Goal: Transaction & Acquisition: Obtain resource

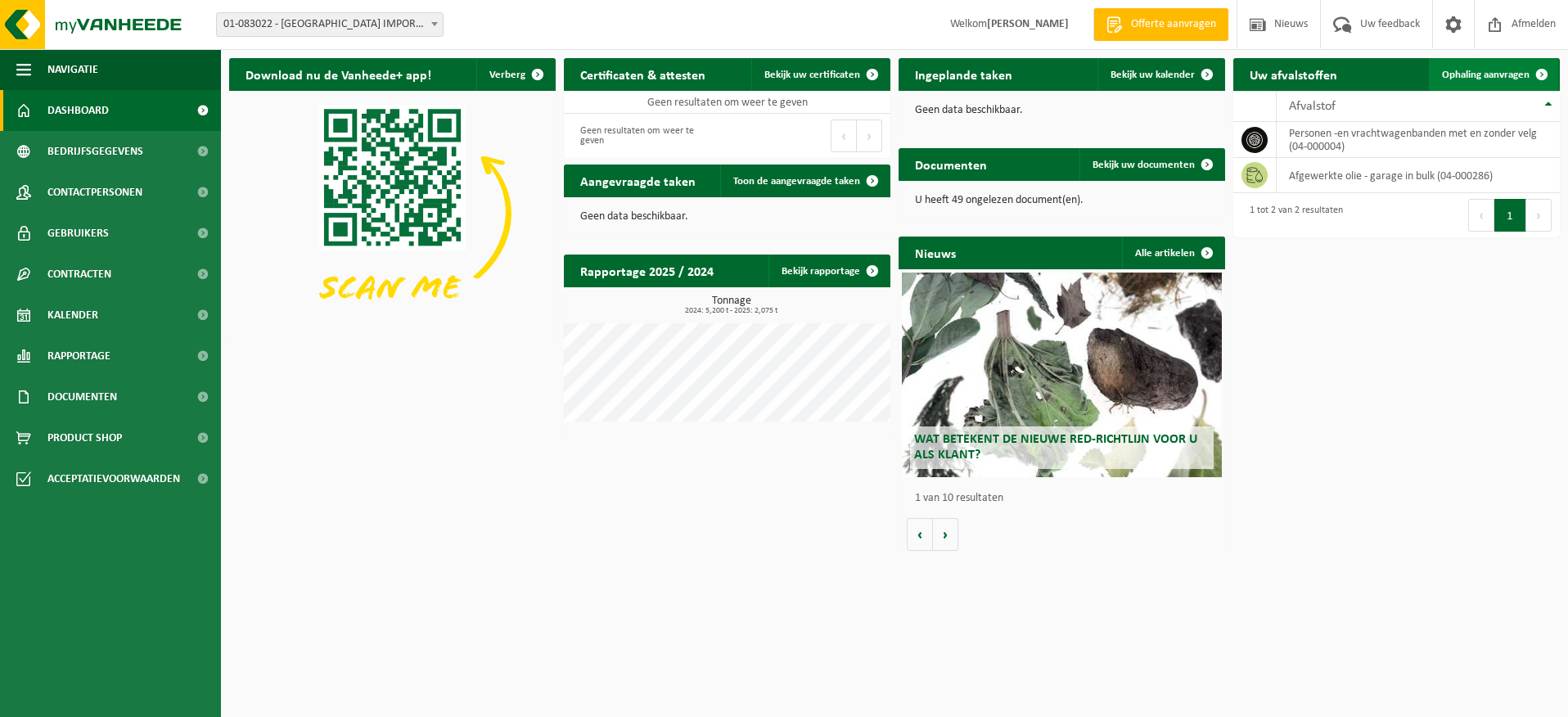
click at [1492, 74] on span "Ophaling aanvragen" at bounding box center [1485, 75] width 88 height 11
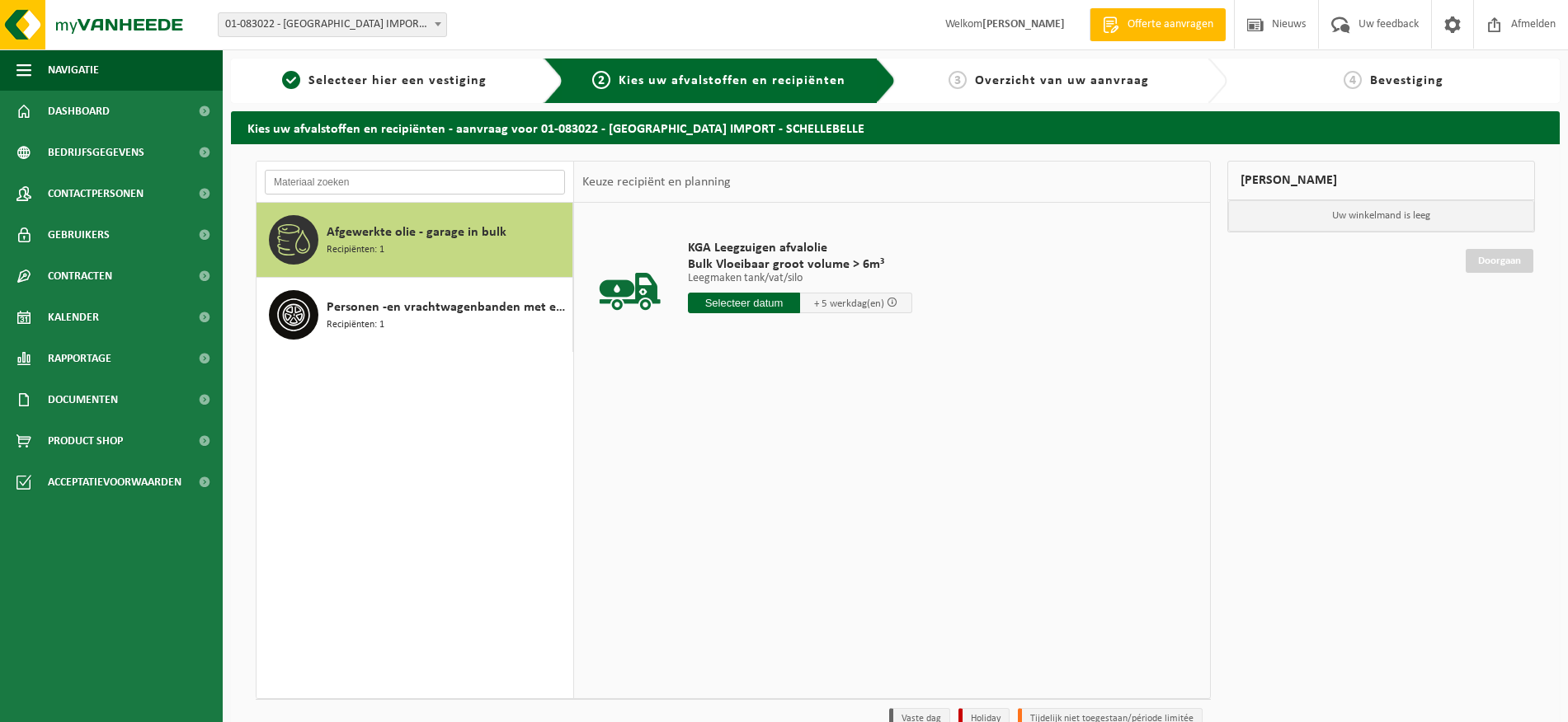
click at [368, 182] on input "text" at bounding box center [415, 181] width 300 height 25
type input "f"
type input "a"
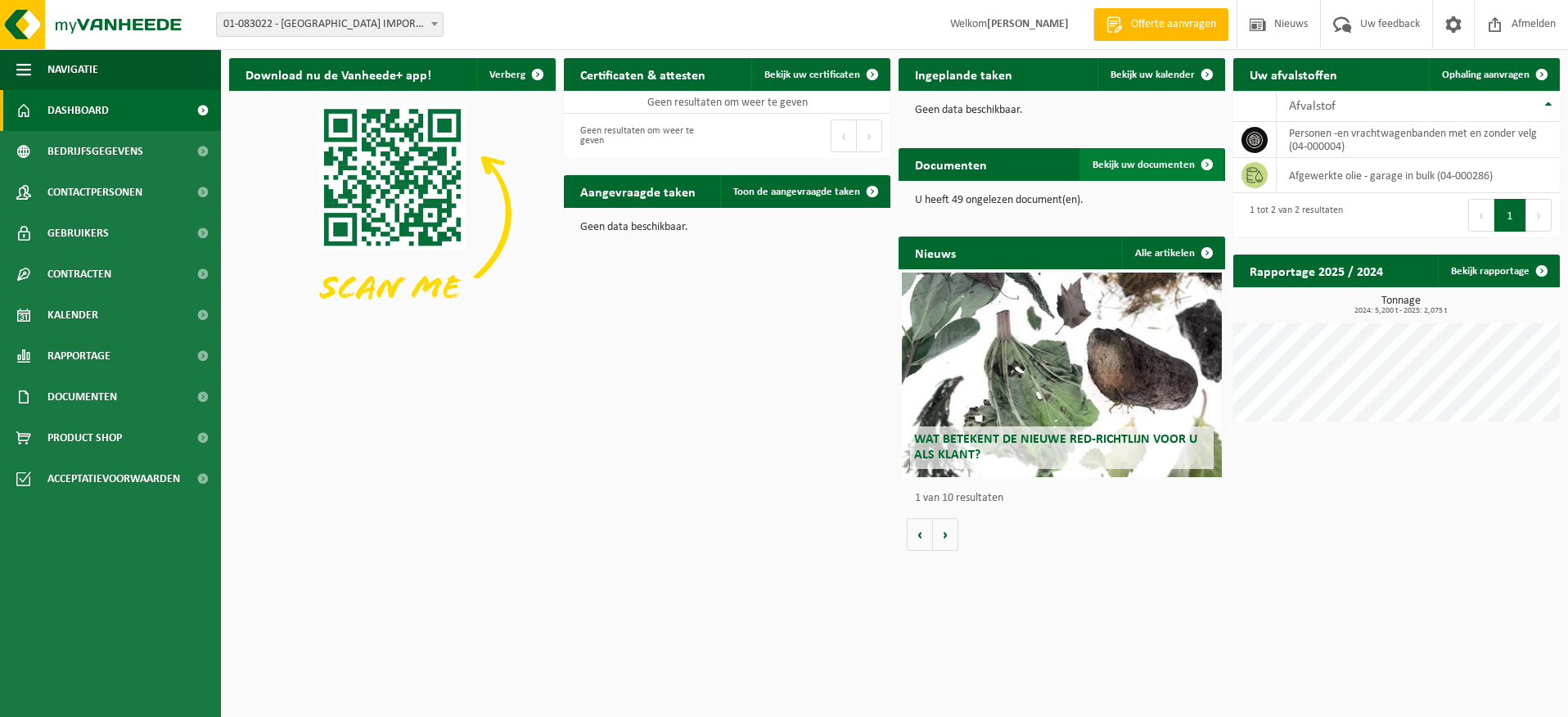
click at [1147, 161] on span "Bekijk uw documenten" at bounding box center [1143, 164] width 102 height 11
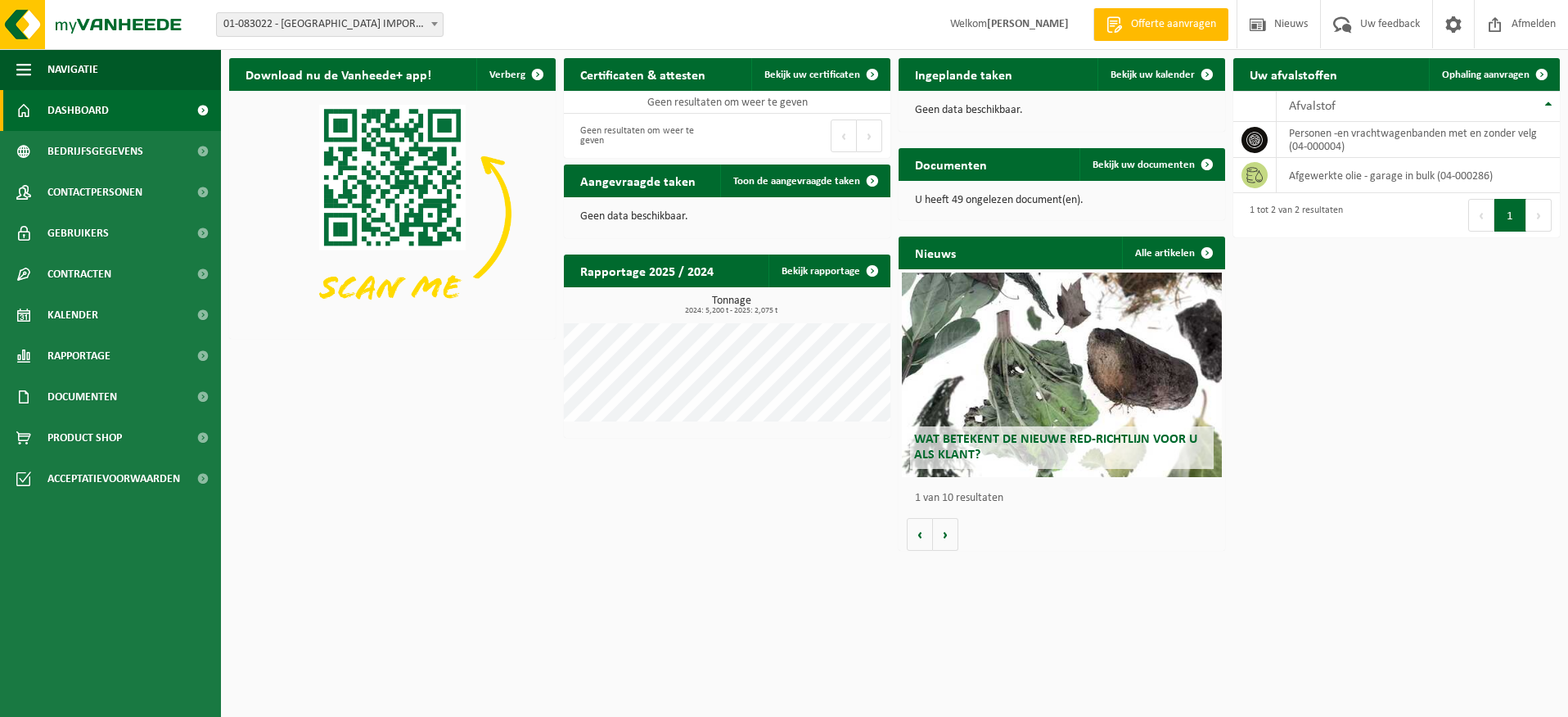
click at [1135, 25] on span "Offerte aanvragen" at bounding box center [1173, 25] width 94 height 17
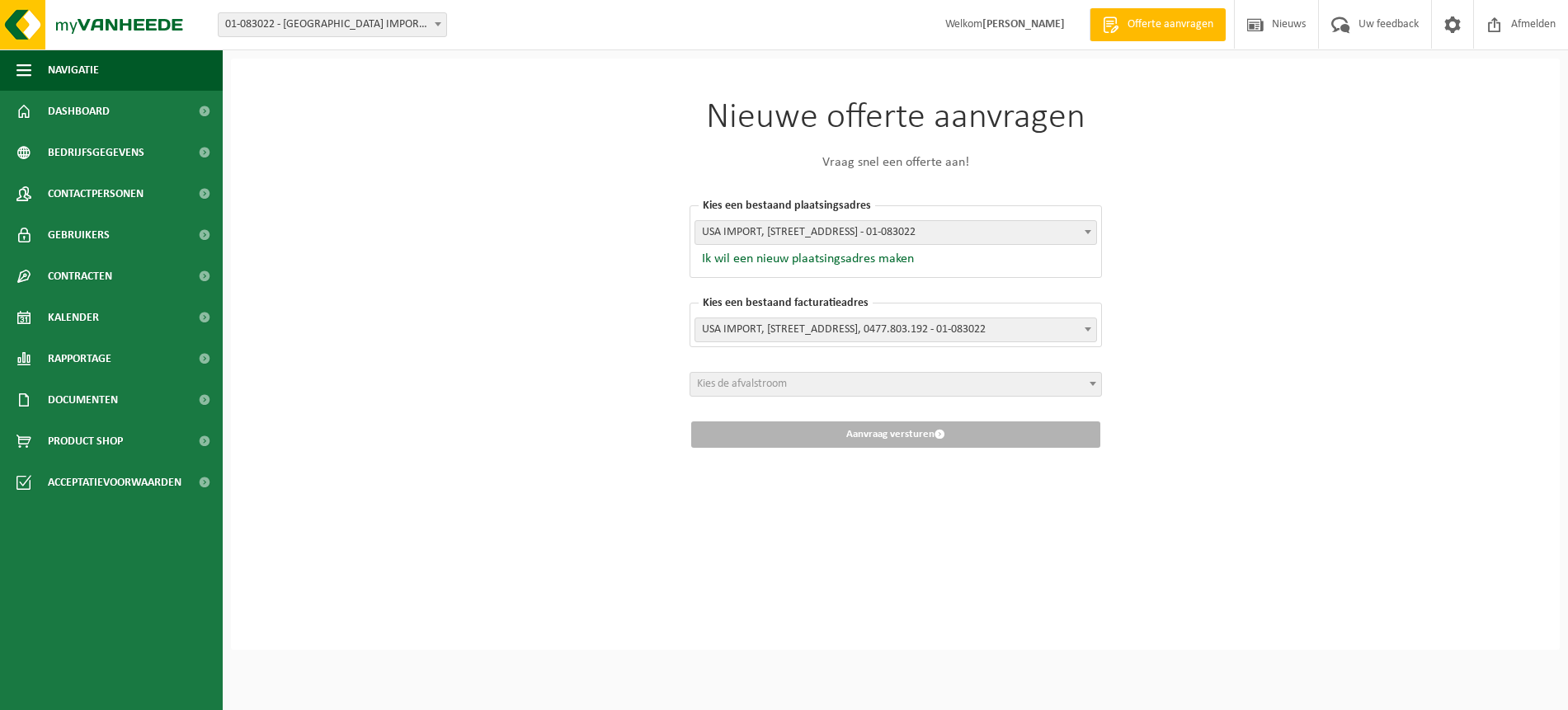
click at [798, 330] on span "USA IMPORT, [STREET_ADDRESS], 0477.803.192 - 01-083022" at bounding box center [895, 330] width 401 height 23
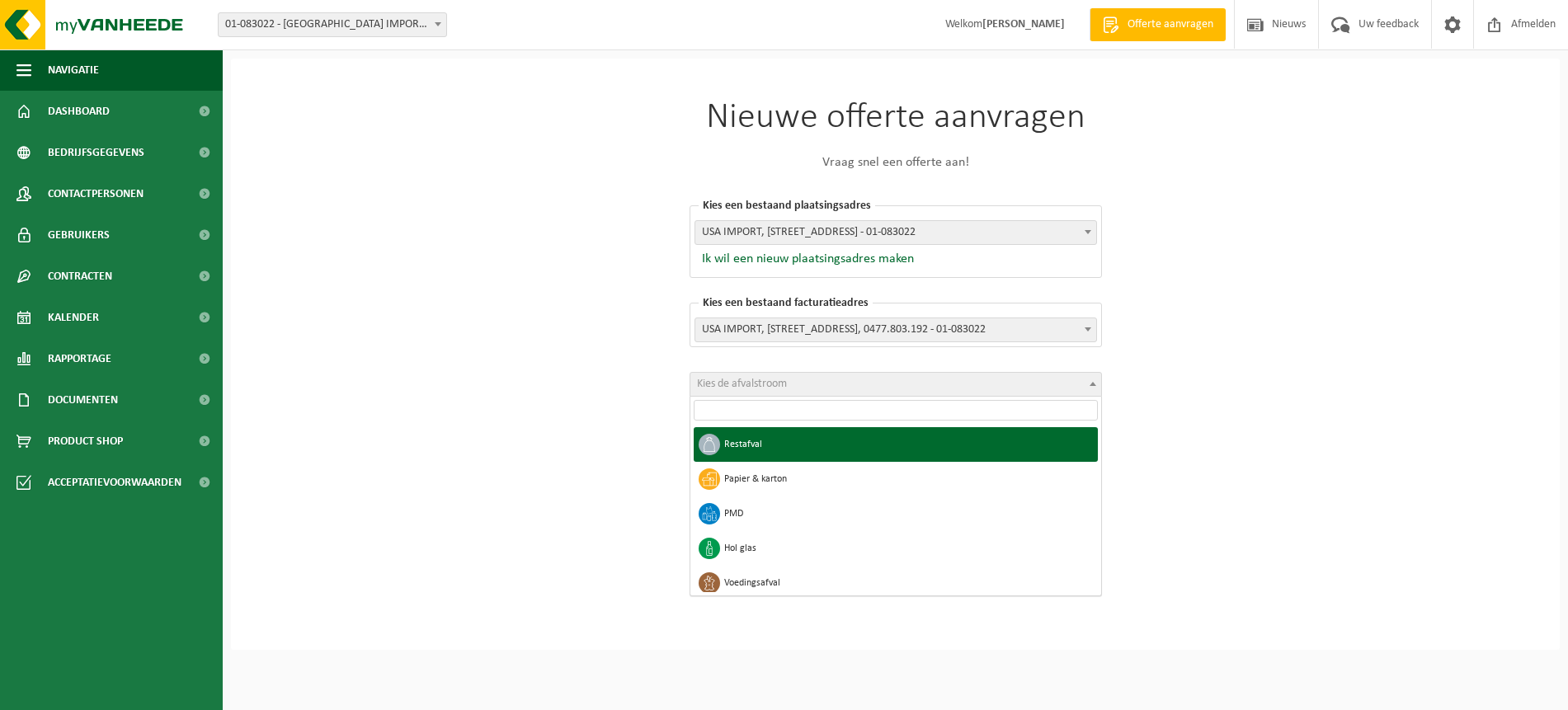
click at [812, 383] on span "Kies de afvalstroom" at bounding box center [895, 384] width 411 height 23
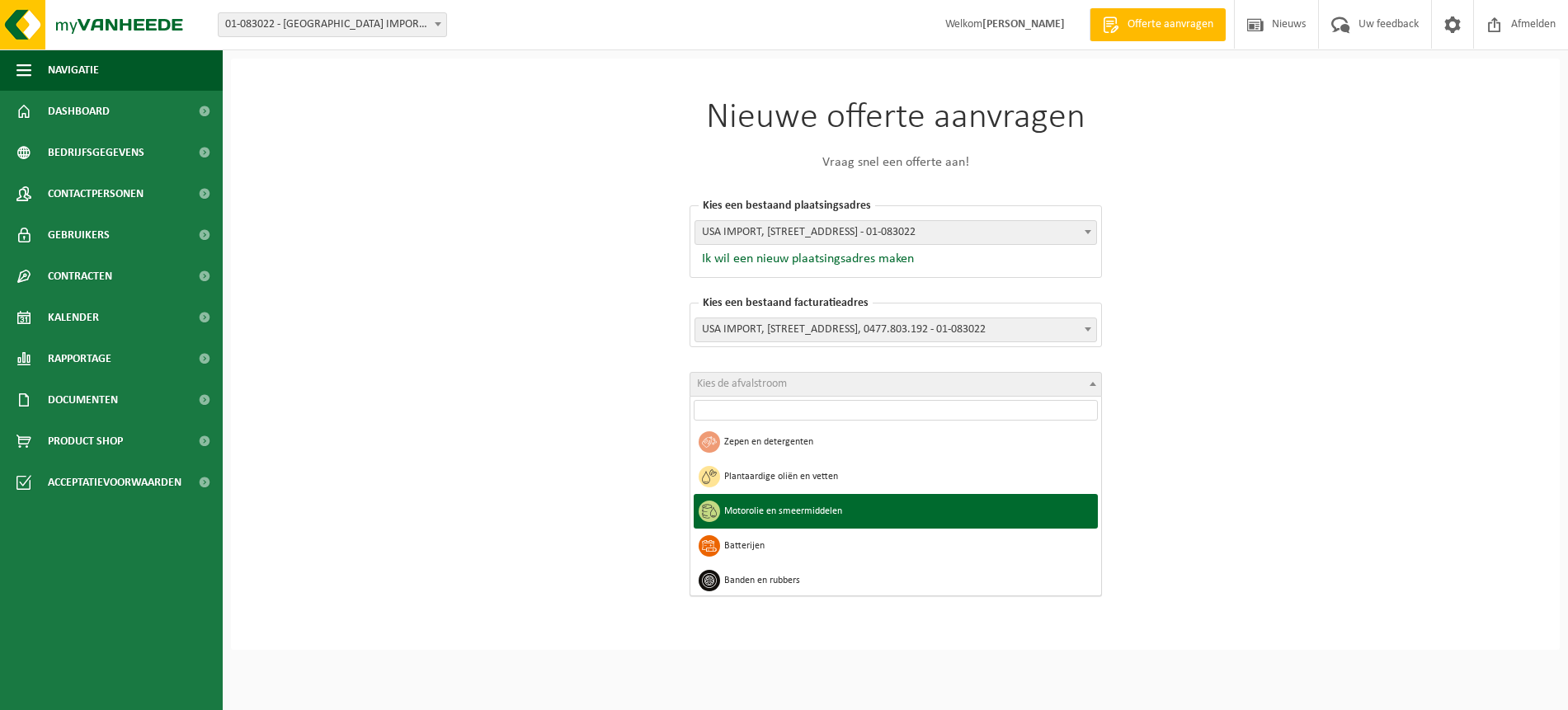
scroll to position [1078, 0]
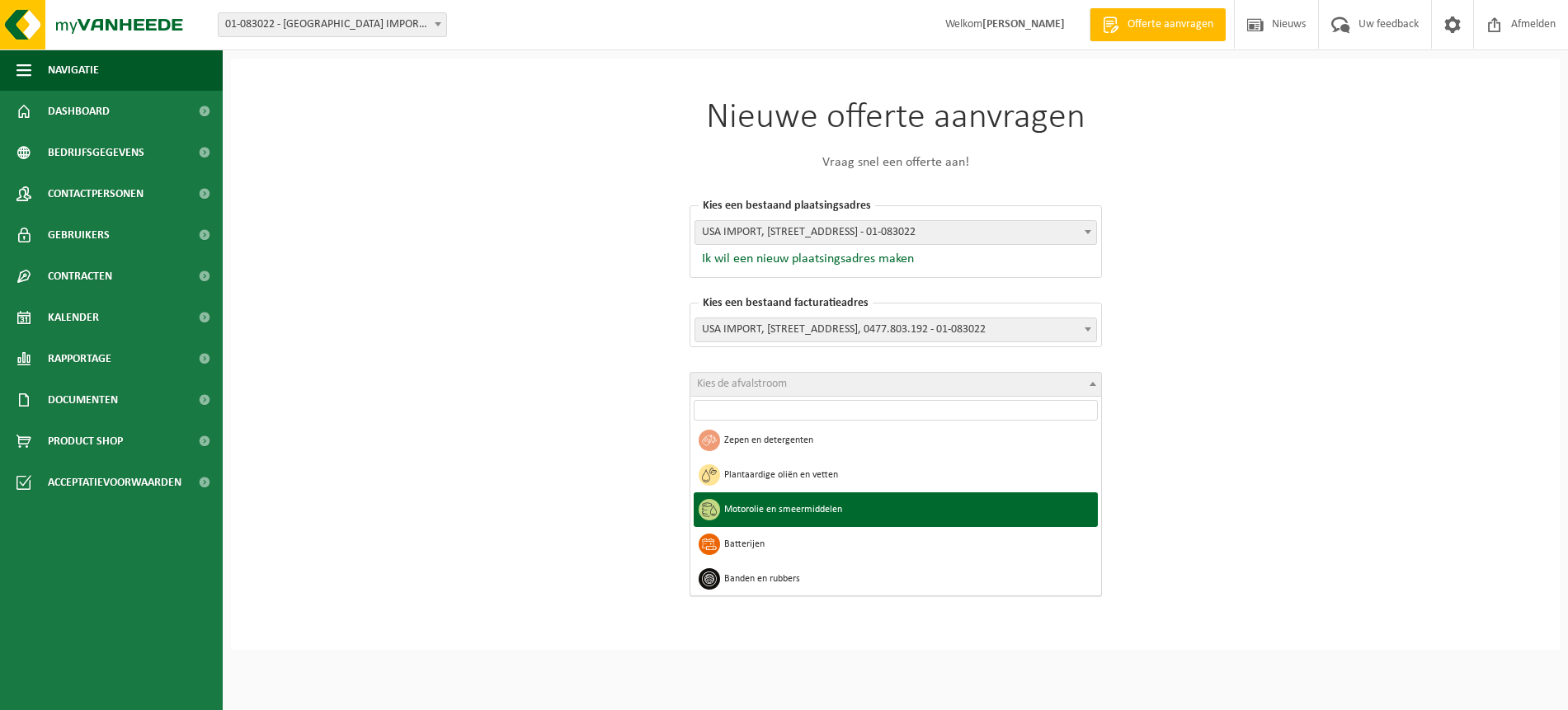
select select "30"
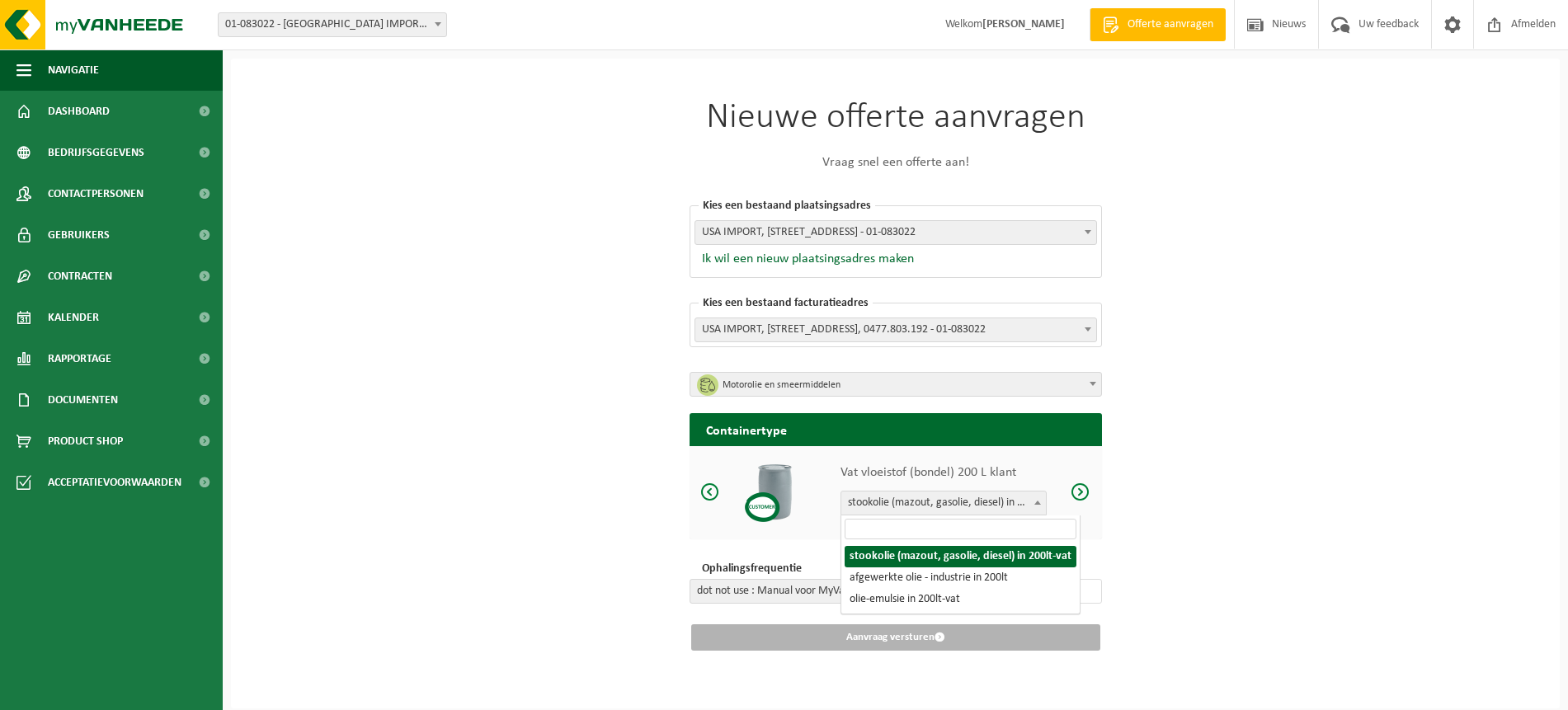
click at [1036, 502] on b at bounding box center [1037, 502] width 7 height 4
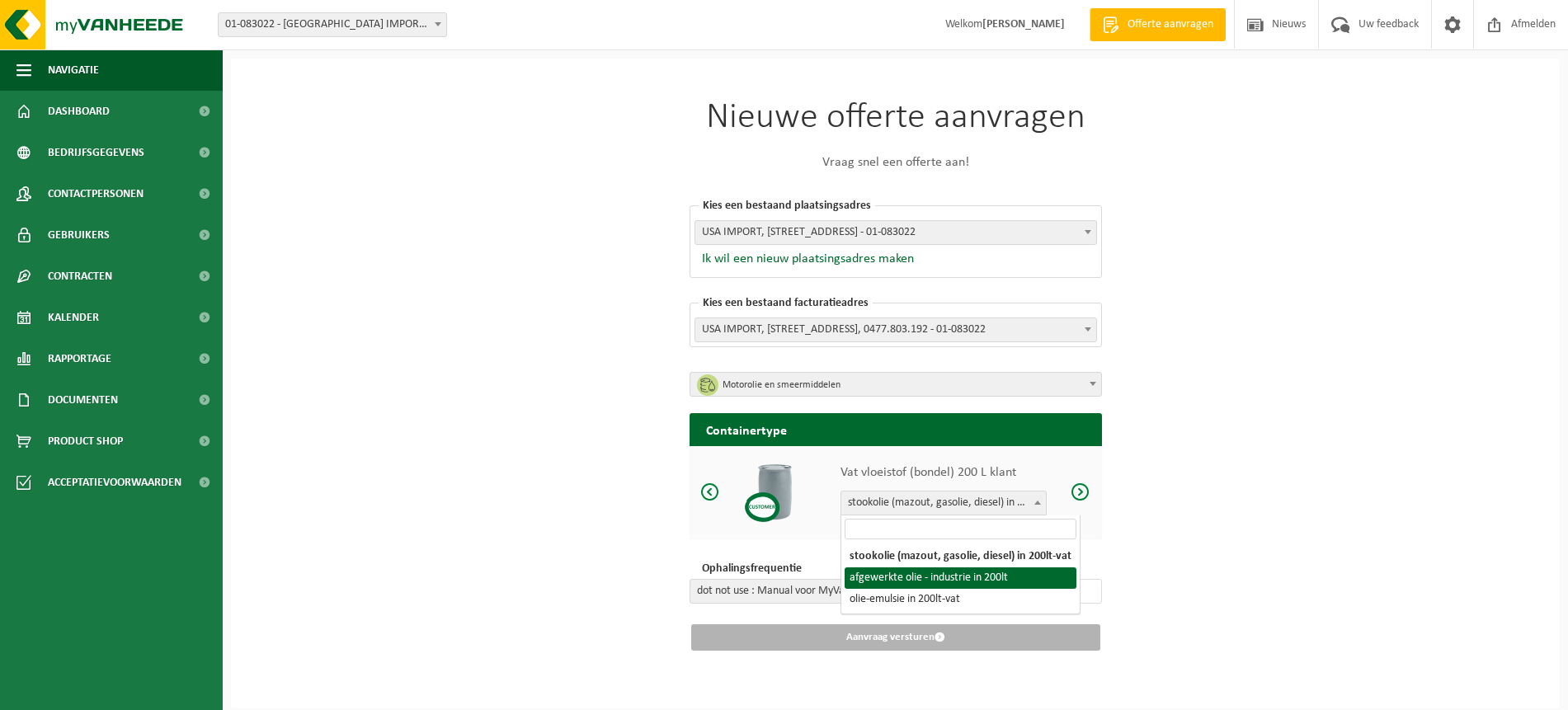
select select "1160"
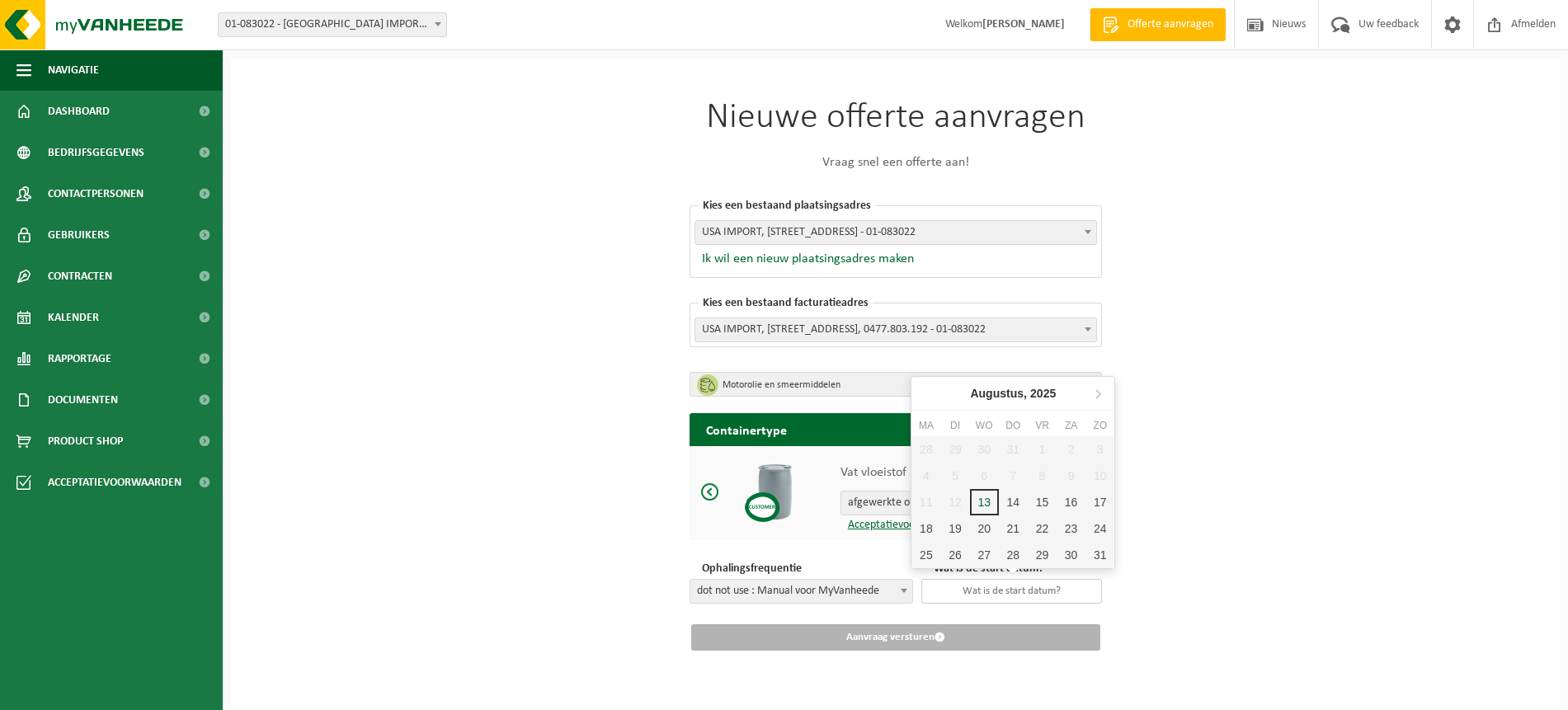
click at [980, 588] on input "text" at bounding box center [1011, 591] width 181 height 25
click at [980, 504] on div "13" at bounding box center [983, 502] width 29 height 27
type input "2025-08-13"
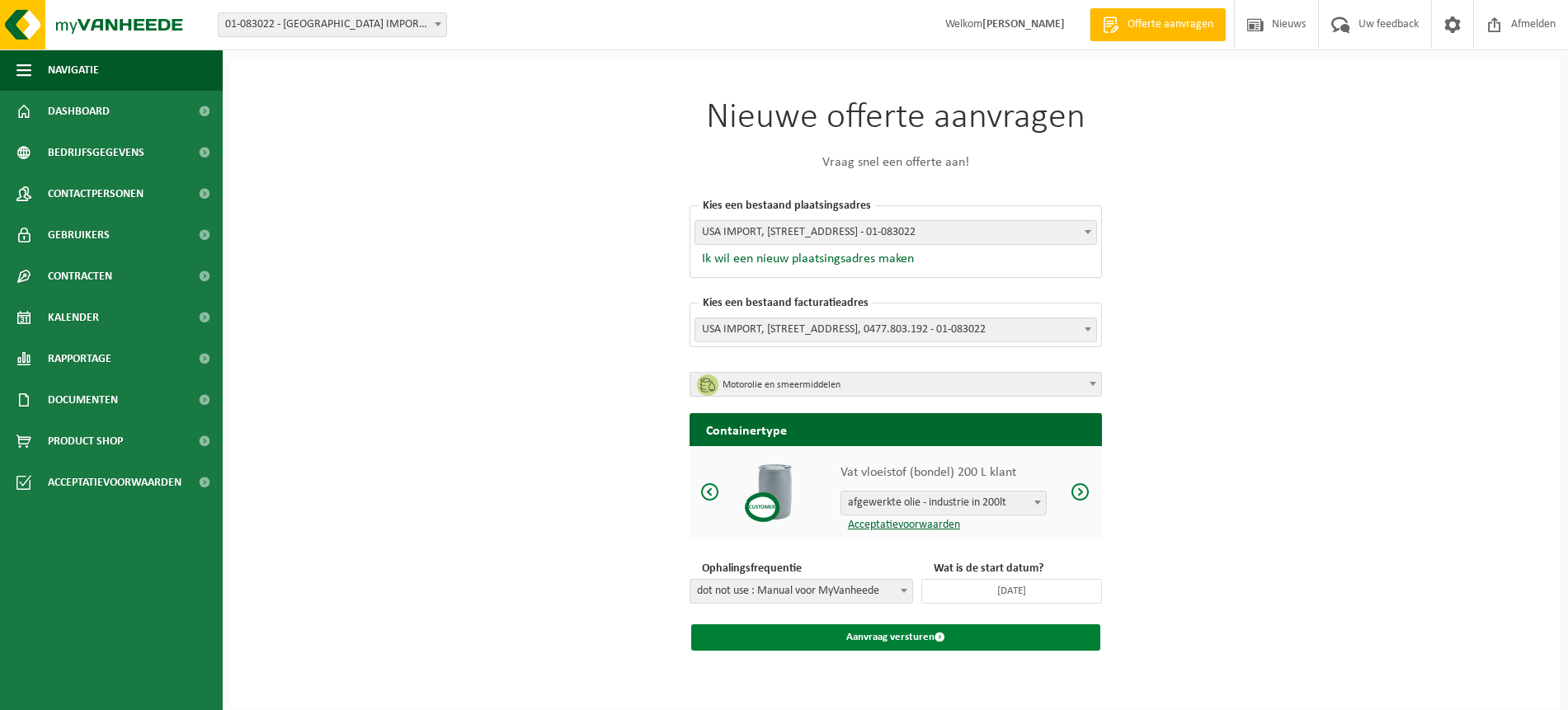
click at [836, 639] on button "Aanvraag versturen" at bounding box center [895, 638] width 409 height 27
